Goal: Transaction & Acquisition: Register for event/course

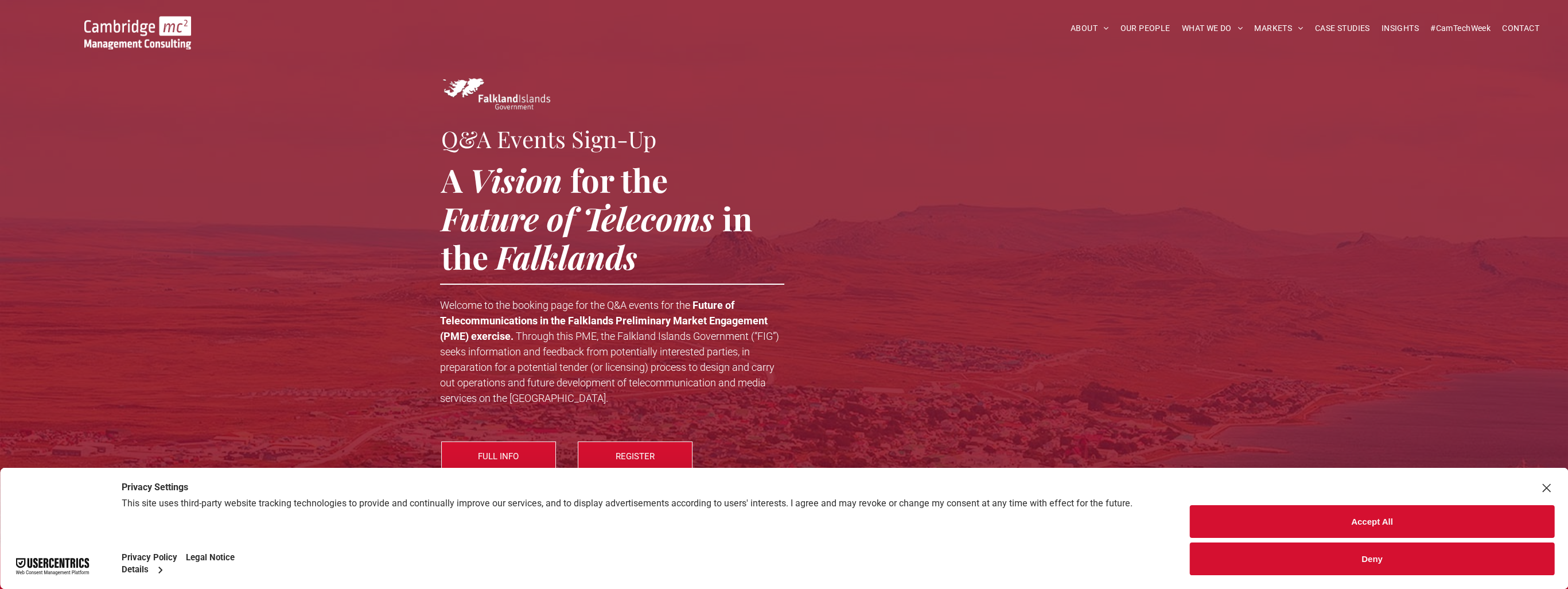
click at [778, 533] on button "Accept All" at bounding box center [1372, 521] width 365 height 32
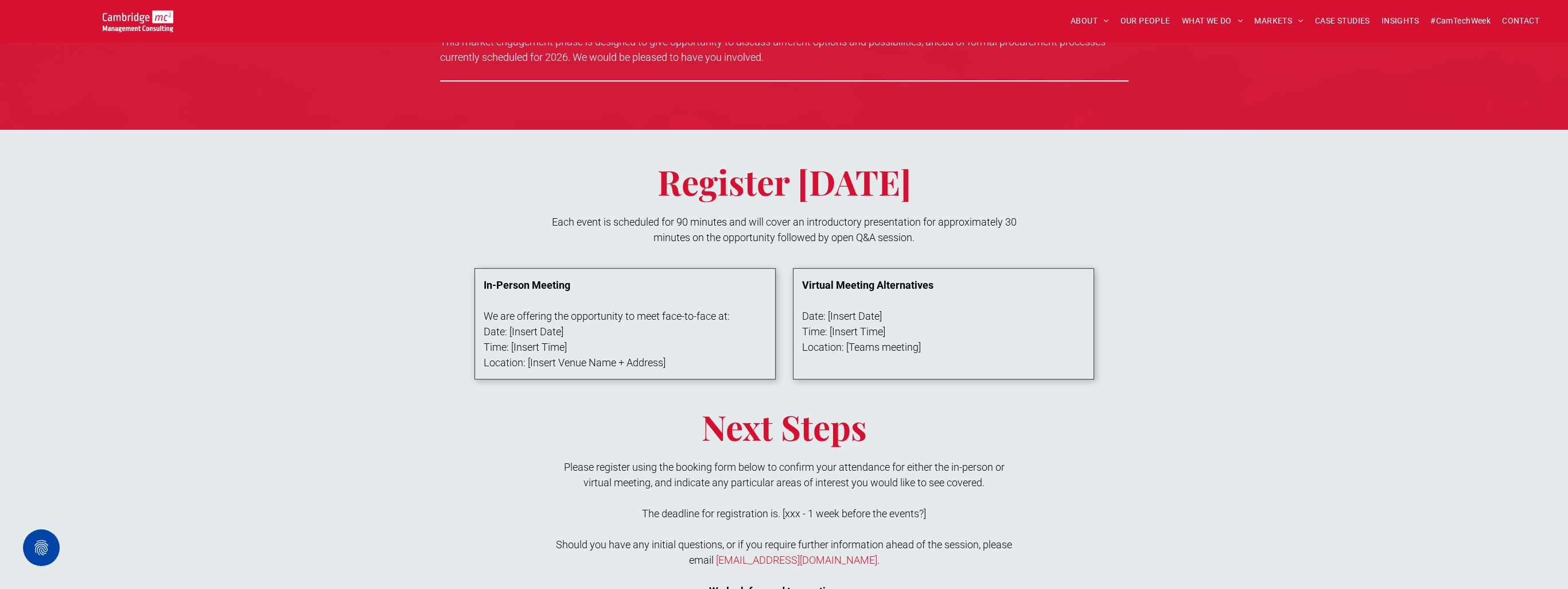
scroll to position [746, 0]
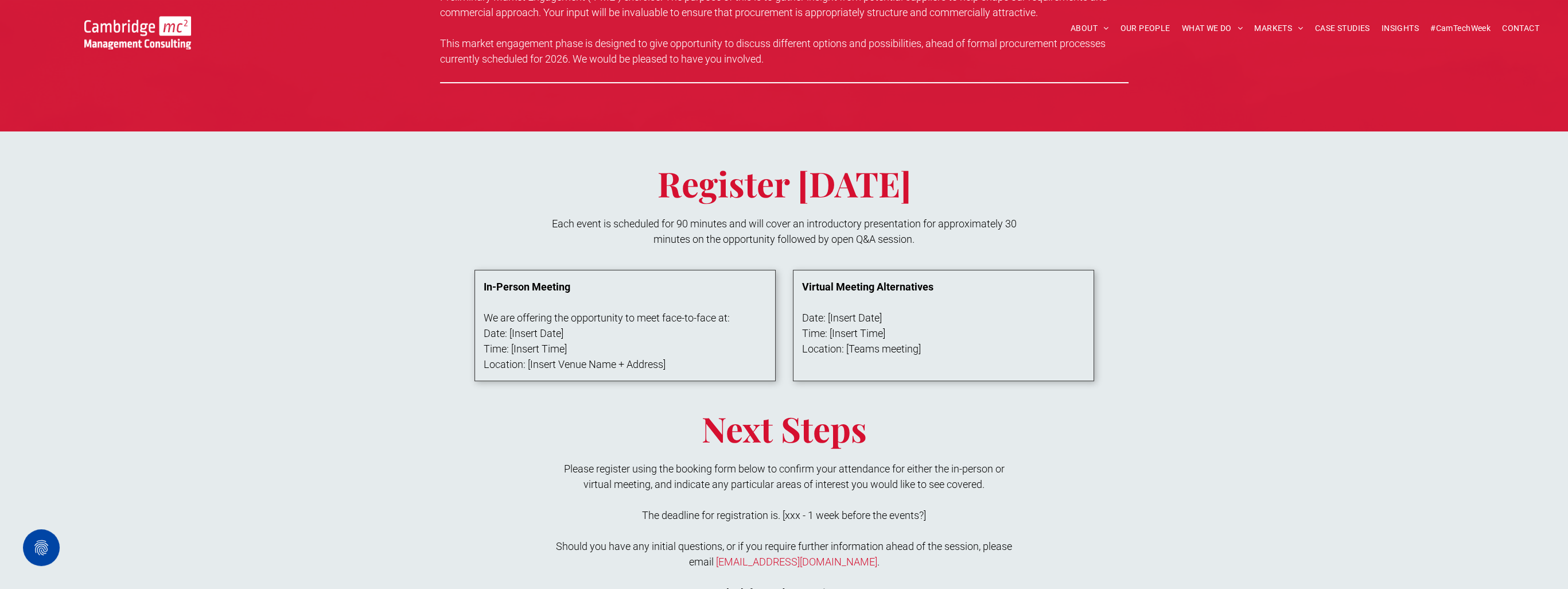
scroll to position [746, 0]
click at [289, 510] on div "Register Today Each event is scheduled for 90 minutes and will cover an introdu…" at bounding box center [784, 529] width 1568 height 796
